Goal: Find contact information: Find contact information

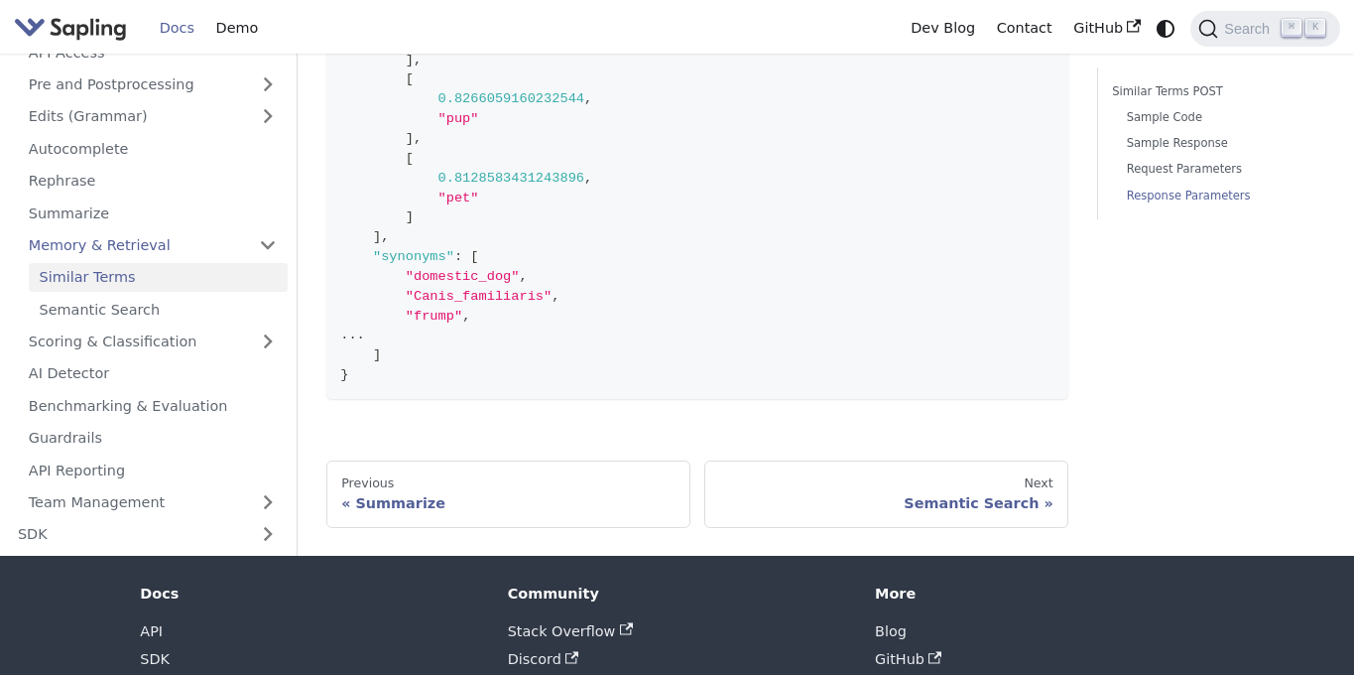
scroll to position [2459, 0]
